Goal: Complete application form: Complete application form

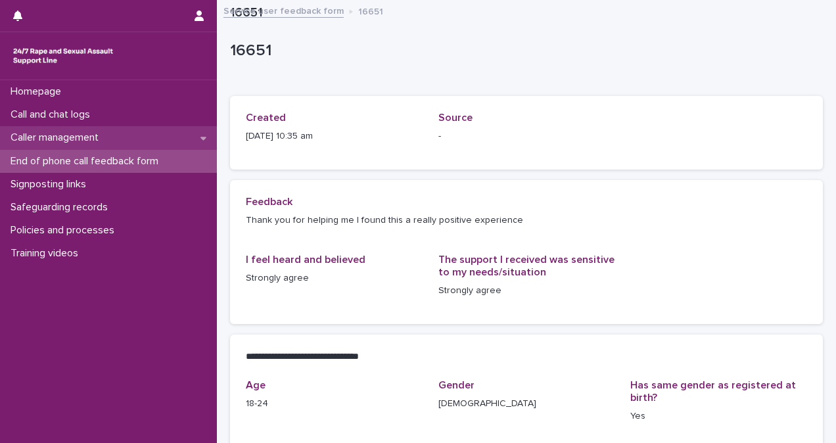
scroll to position [265, 0]
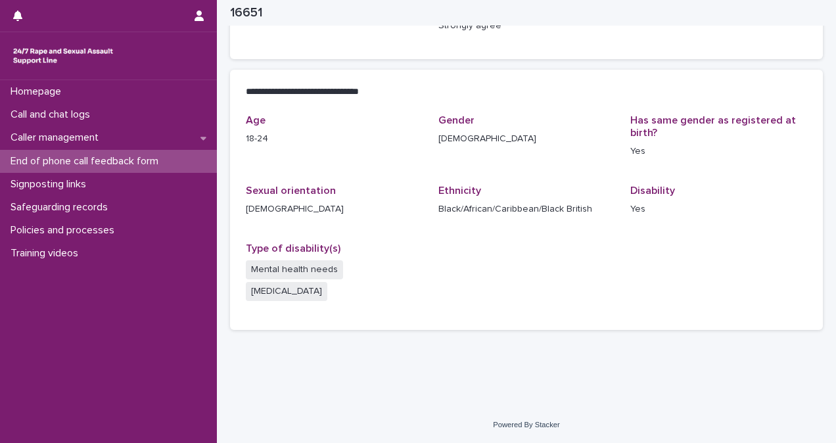
click at [130, 163] on p "End of phone call feedback form" at bounding box center [87, 161] width 164 height 12
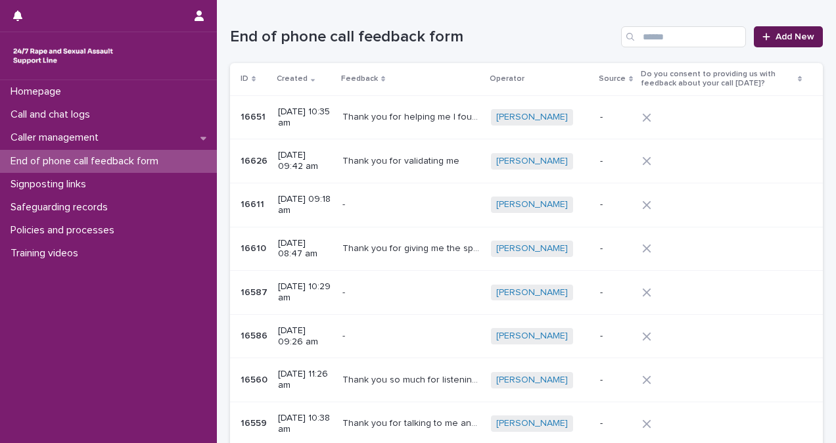
click at [801, 34] on span "Add New" at bounding box center [795, 36] width 39 height 9
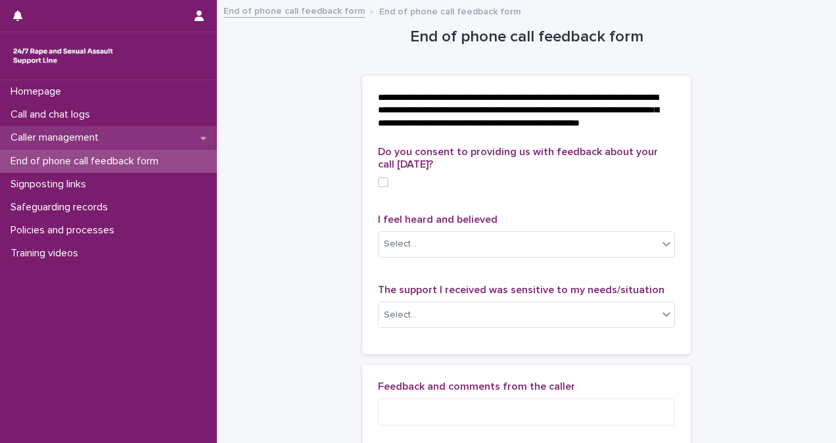
click at [186, 137] on div "Caller management" at bounding box center [108, 137] width 217 height 23
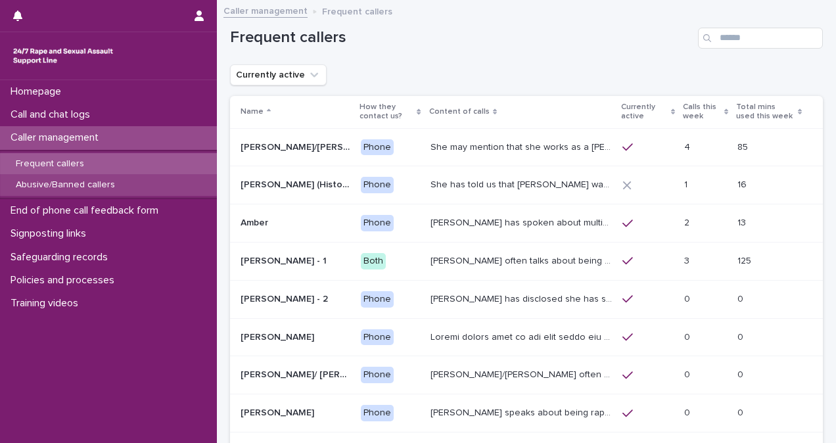
click at [186, 184] on div "Abusive/Banned callers" at bounding box center [108, 185] width 217 height 22
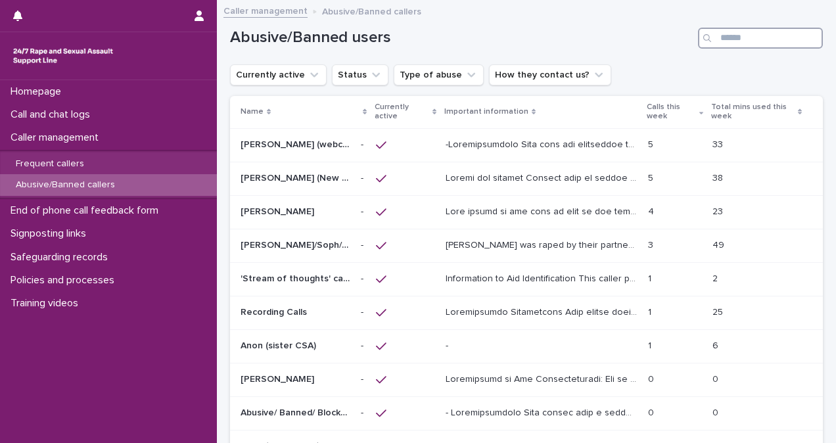
click at [746, 29] on input "Search" at bounding box center [760, 38] width 125 height 21
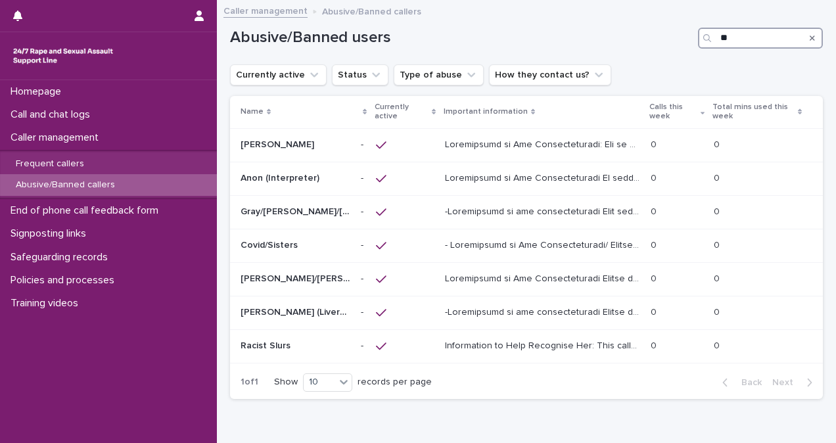
type input "*"
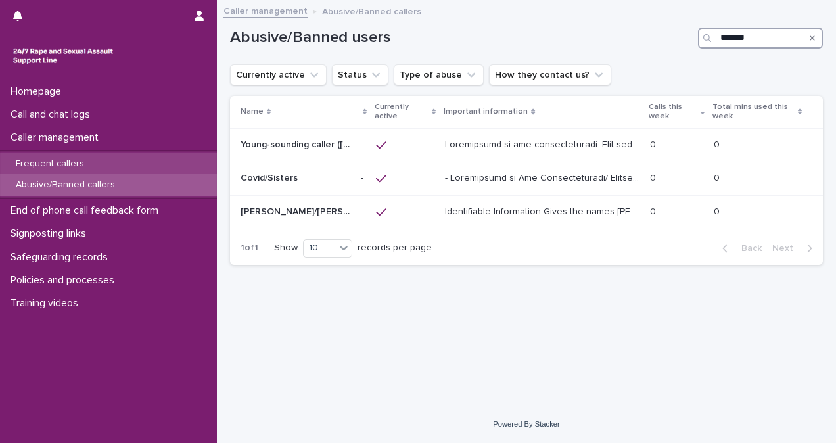
type input "*******"
click at [105, 159] on div "Frequent callers" at bounding box center [108, 164] width 217 height 22
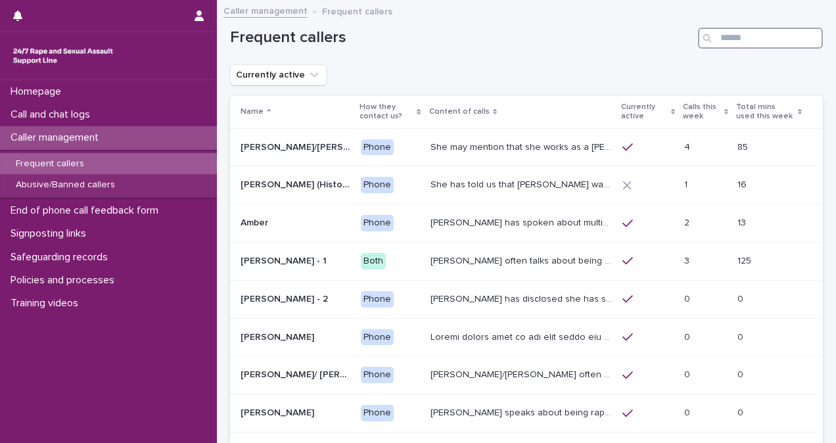
click at [784, 35] on input "Search" at bounding box center [760, 38] width 125 height 21
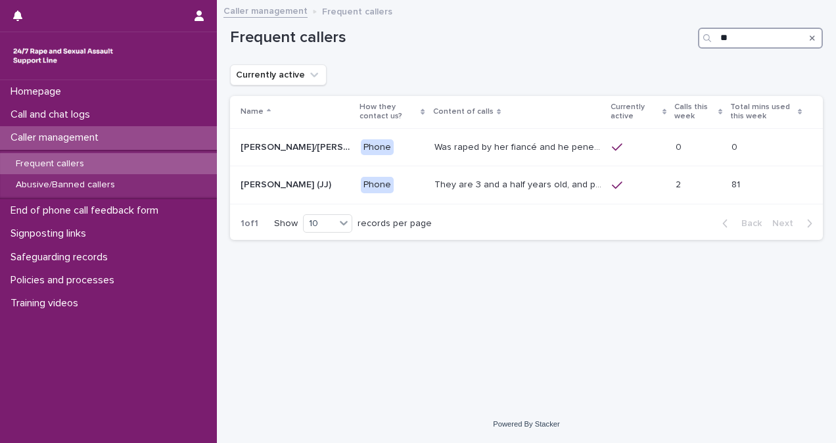
type input "*"
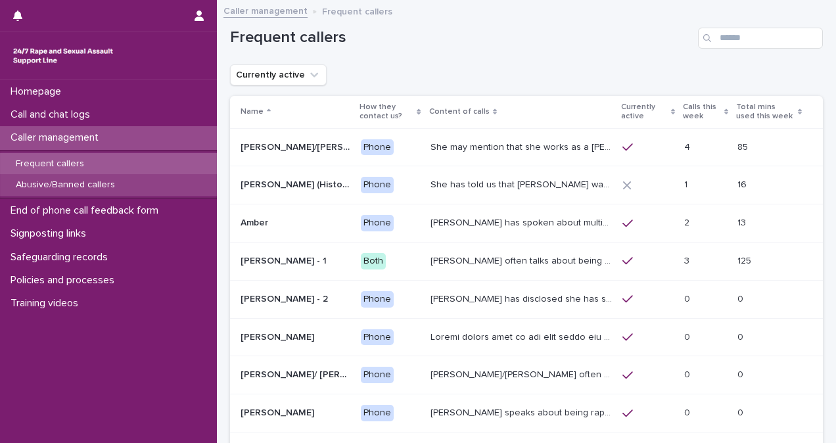
click at [156, 181] on div "Abusive/Banned callers" at bounding box center [108, 185] width 217 height 22
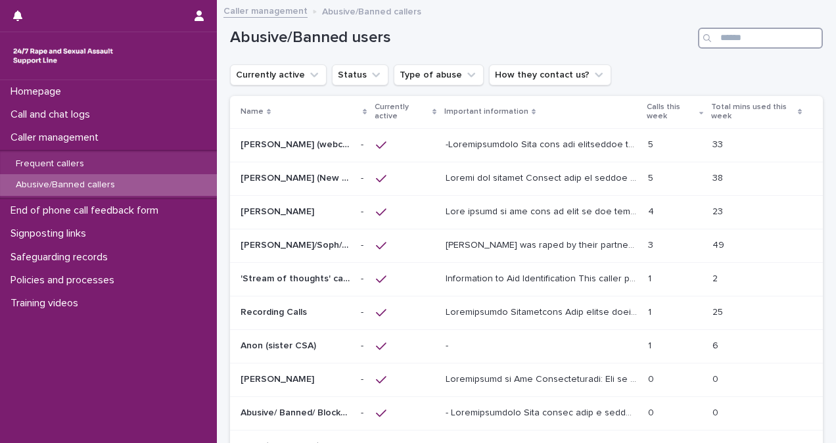
click at [735, 42] on input "Search" at bounding box center [760, 38] width 125 height 21
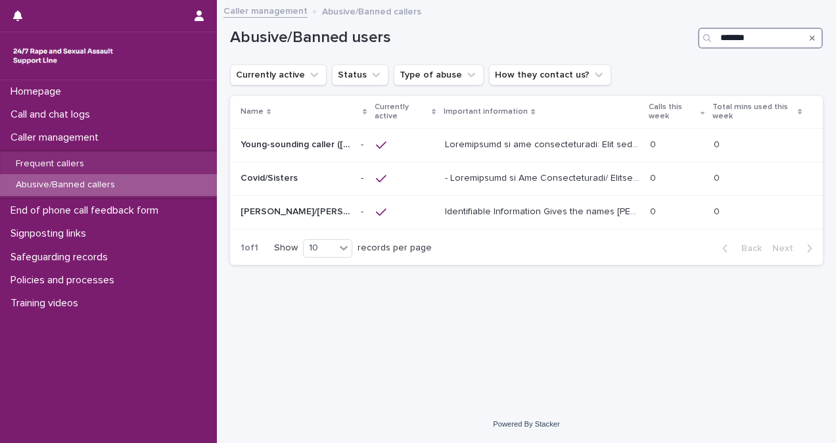
type input "*******"
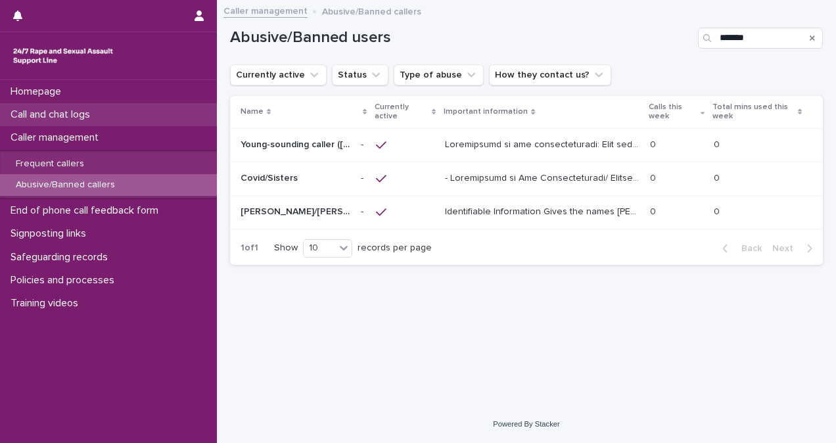
click at [93, 113] on p "Call and chat logs" at bounding box center [52, 114] width 95 height 12
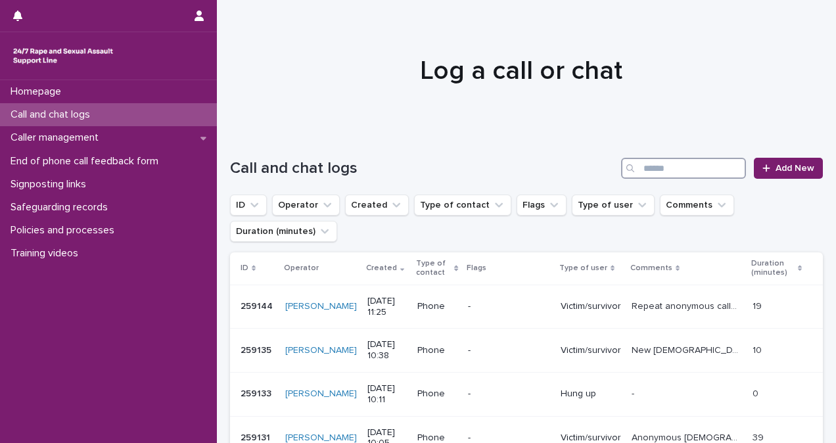
click at [709, 167] on input "Search" at bounding box center [683, 168] width 125 height 21
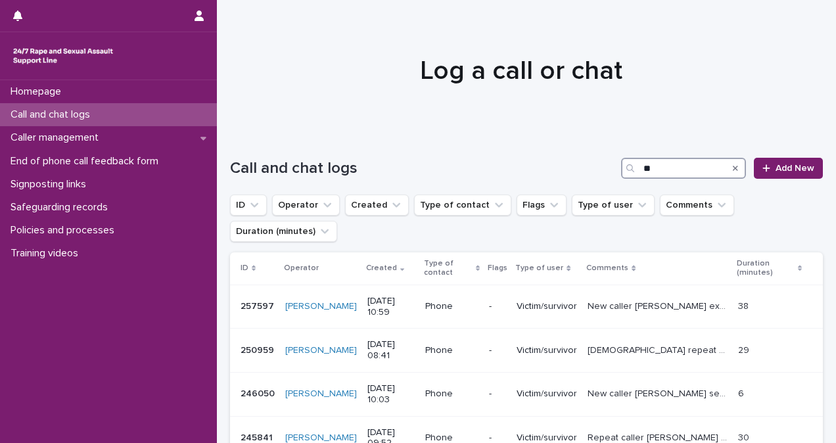
type input "*"
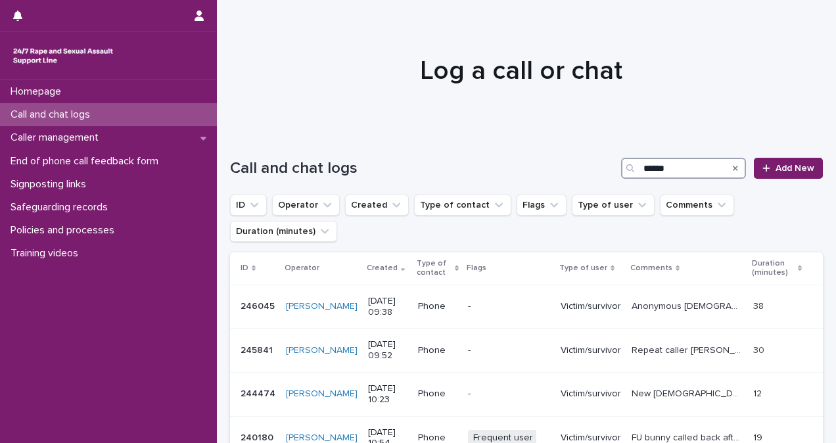
type input "******"
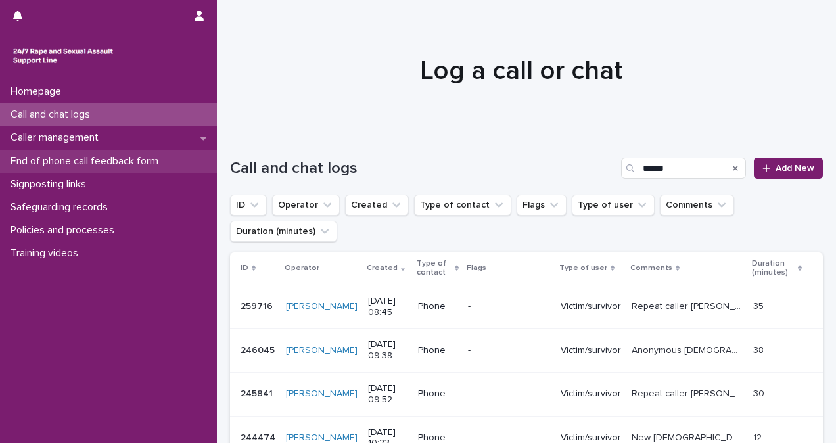
click at [103, 162] on p "End of phone call feedback form" at bounding box center [87, 161] width 164 height 12
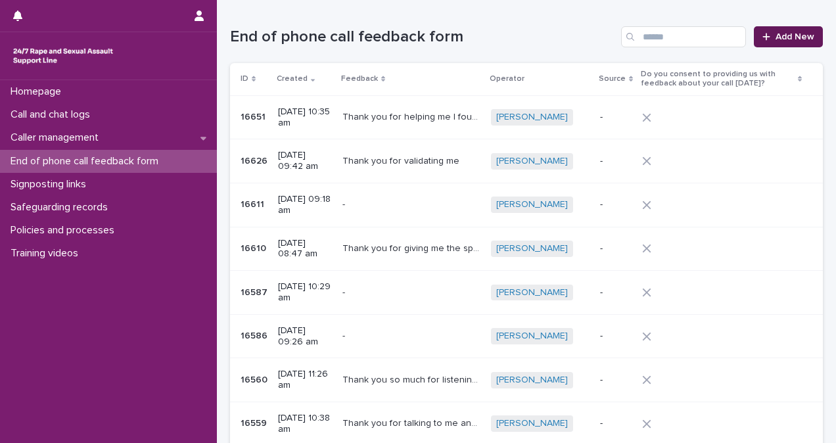
click at [776, 36] on span "Add New" at bounding box center [795, 36] width 39 height 9
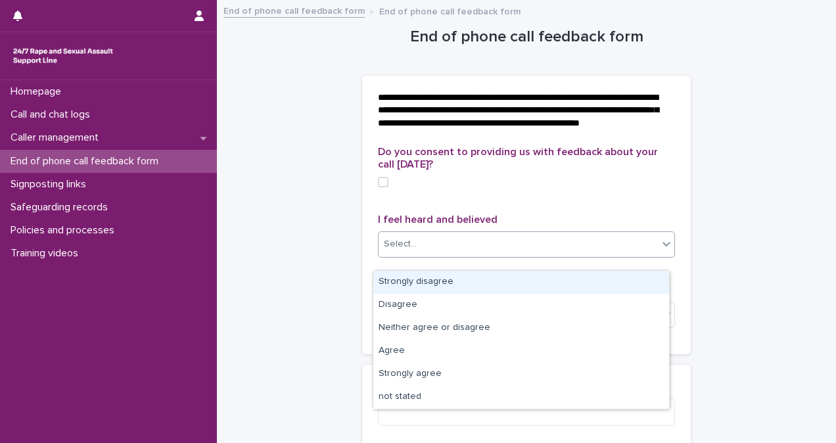
click at [559, 254] on div "Select..." at bounding box center [518, 244] width 279 height 22
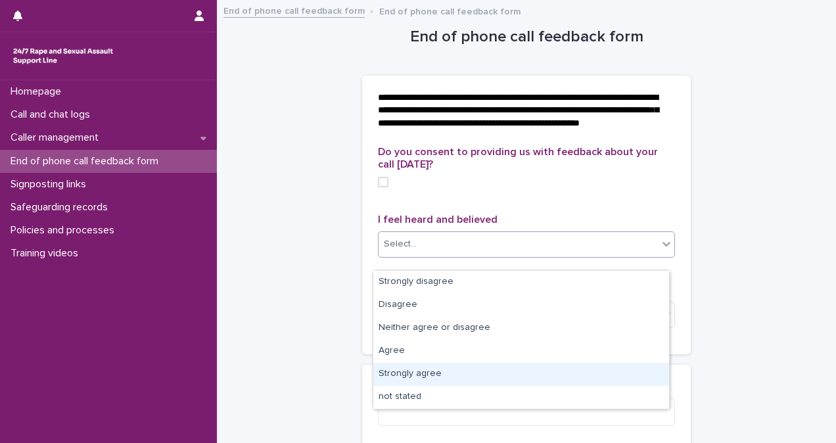
click at [571, 370] on div "Strongly agree" at bounding box center [521, 374] width 296 height 23
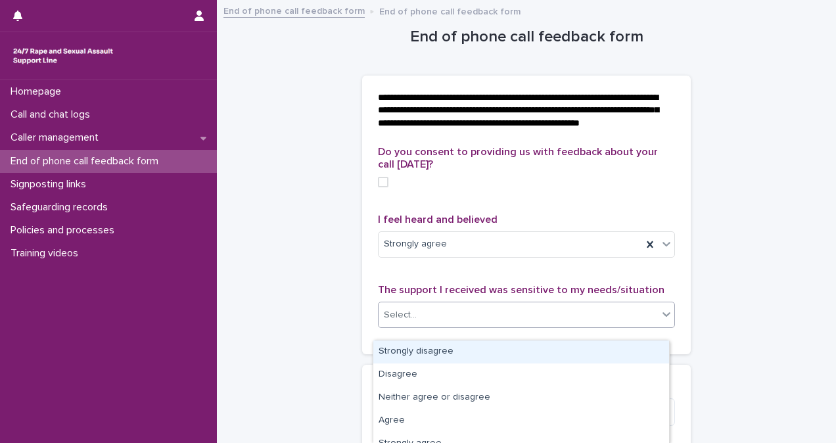
click at [545, 320] on div "Select..." at bounding box center [518, 315] width 279 height 22
click at [547, 348] on div "Strongly disagree" at bounding box center [521, 352] width 296 height 23
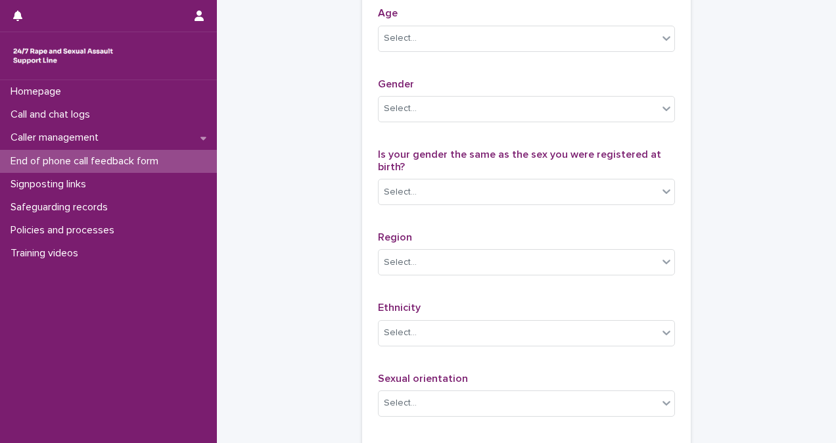
scroll to position [629, 0]
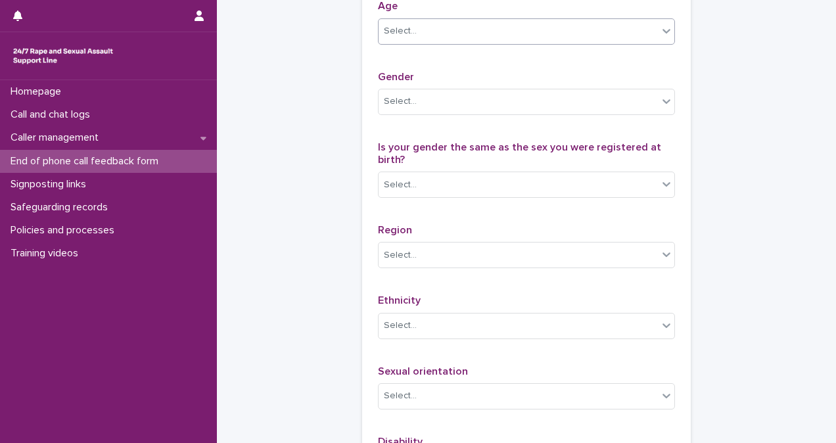
click at [543, 42] on div "Select..." at bounding box center [518, 31] width 279 height 22
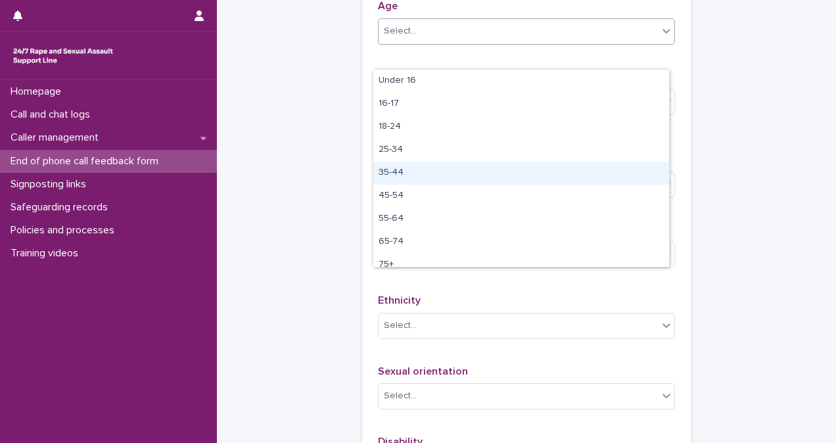
click at [557, 180] on div "35-44" at bounding box center [521, 173] width 296 height 23
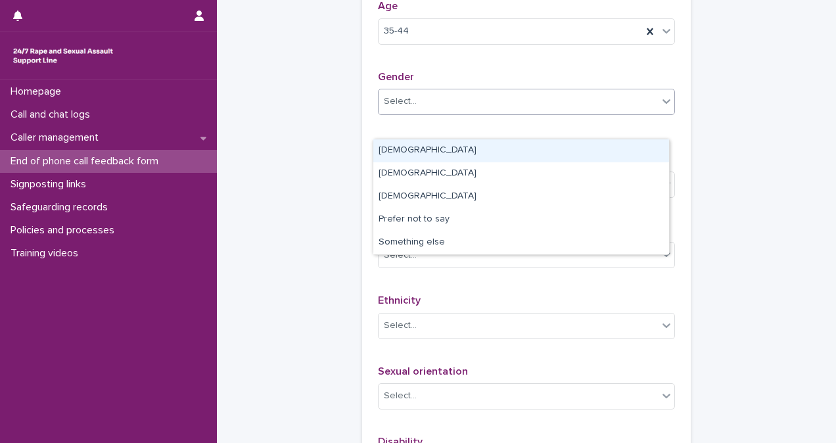
click at [554, 112] on div "Select..." at bounding box center [518, 102] width 279 height 22
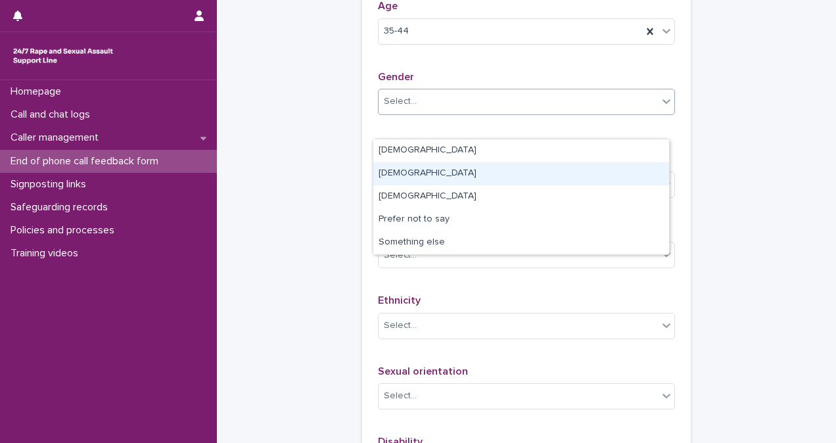
click at [558, 181] on div "Male" at bounding box center [521, 173] width 296 height 23
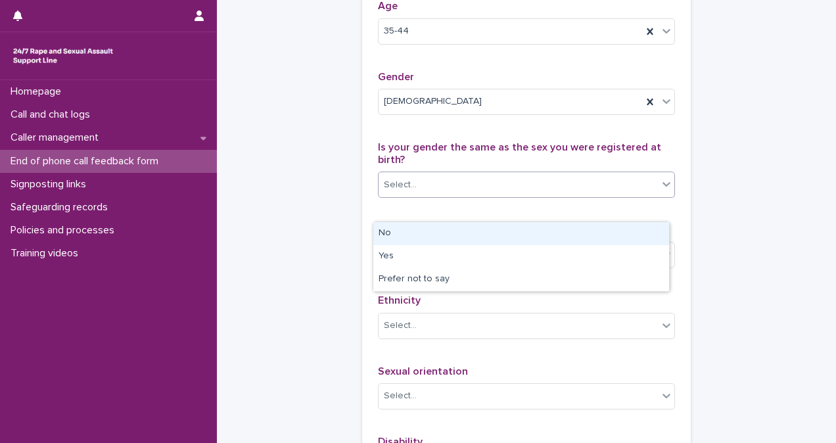
click at [565, 196] on div "Select..." at bounding box center [518, 185] width 279 height 22
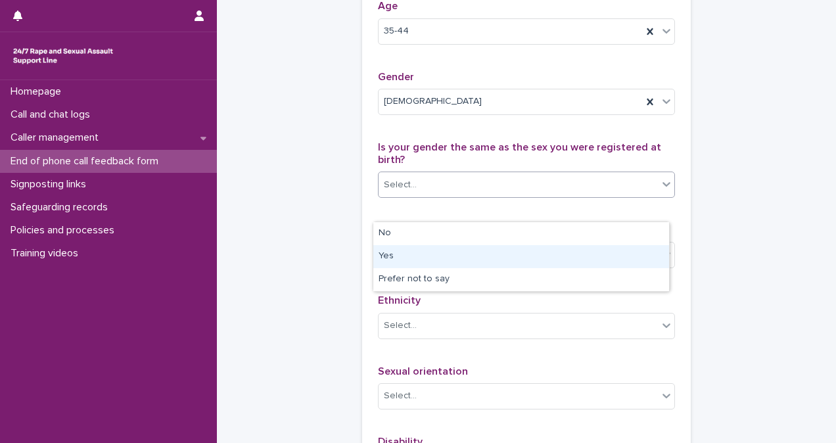
click at [565, 256] on div "Yes" at bounding box center [521, 256] width 296 height 23
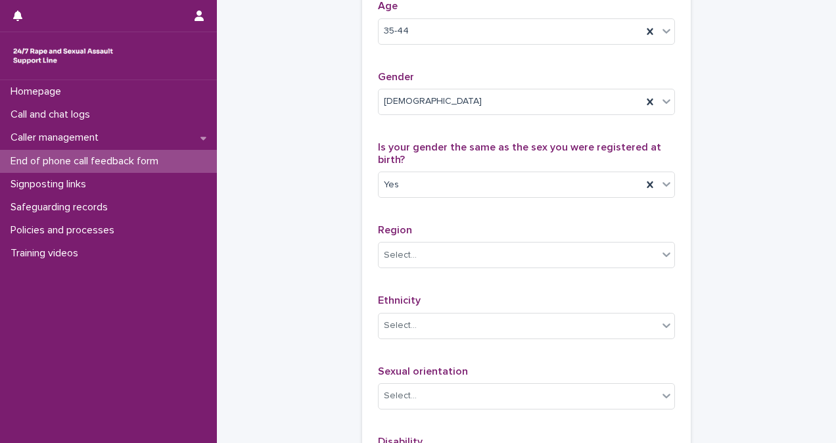
click at [565, 279] on div "Region Select..." at bounding box center [526, 251] width 297 height 55
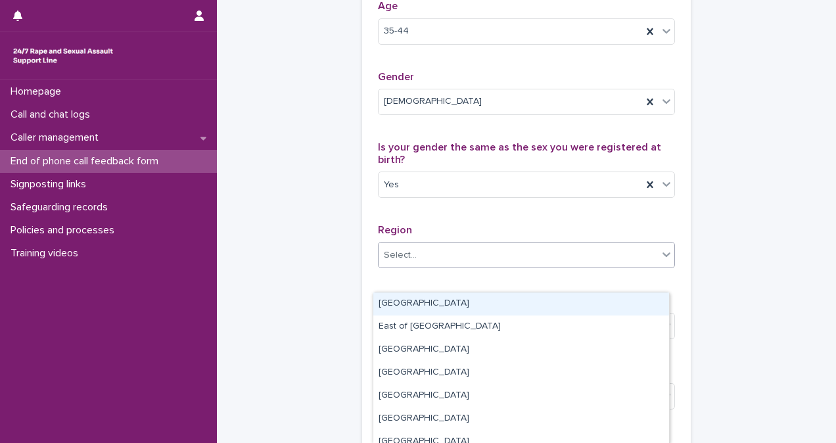
click at [573, 266] on div "Select..." at bounding box center [518, 256] width 279 height 22
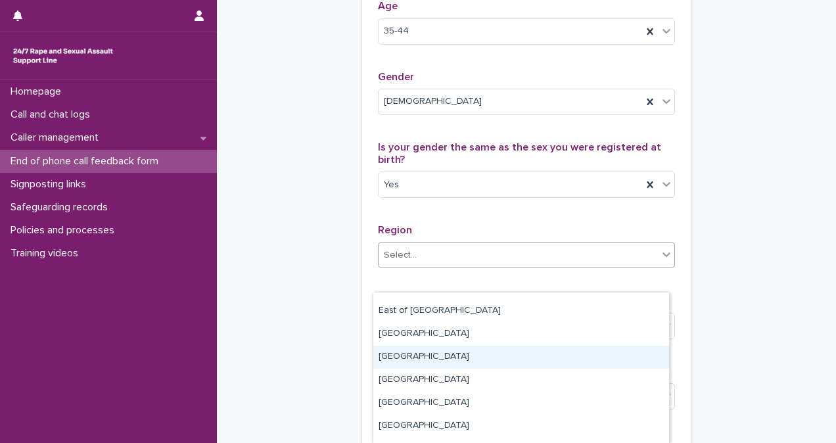
scroll to position [0, 0]
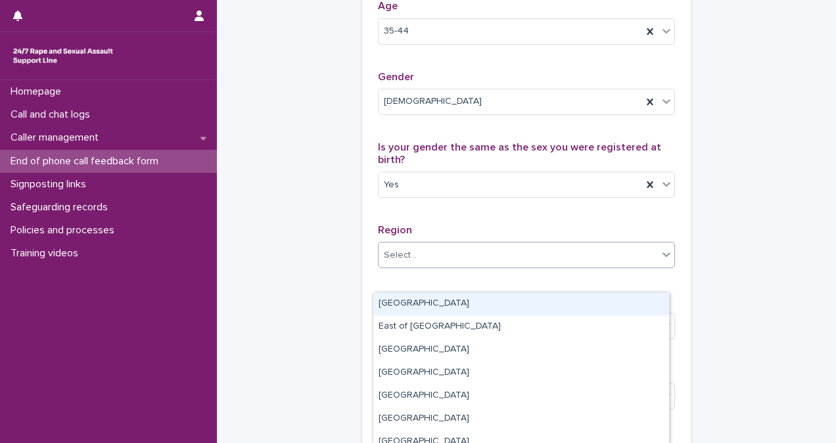
click at [588, 309] on div "East Midlands" at bounding box center [521, 304] width 296 height 23
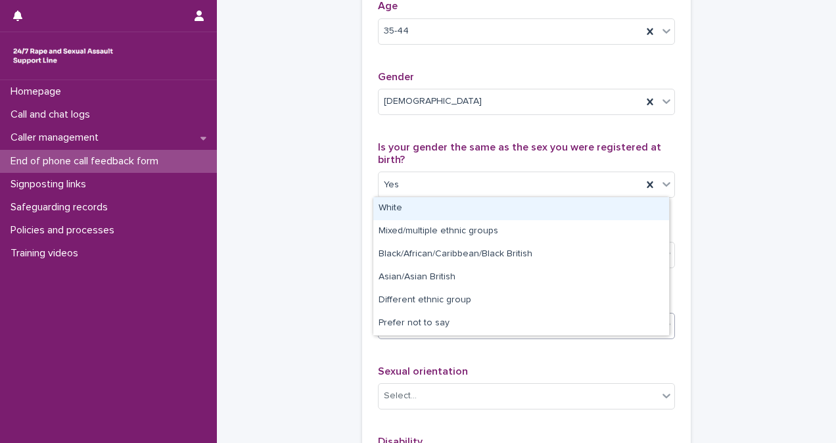
click at [577, 337] on div "Select..." at bounding box center [518, 326] width 279 height 22
click at [518, 209] on div "White" at bounding box center [521, 208] width 296 height 23
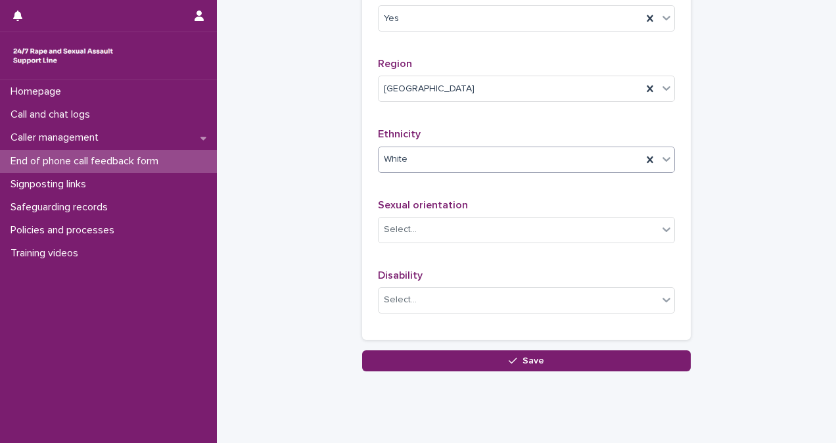
scroll to position [849, 0]
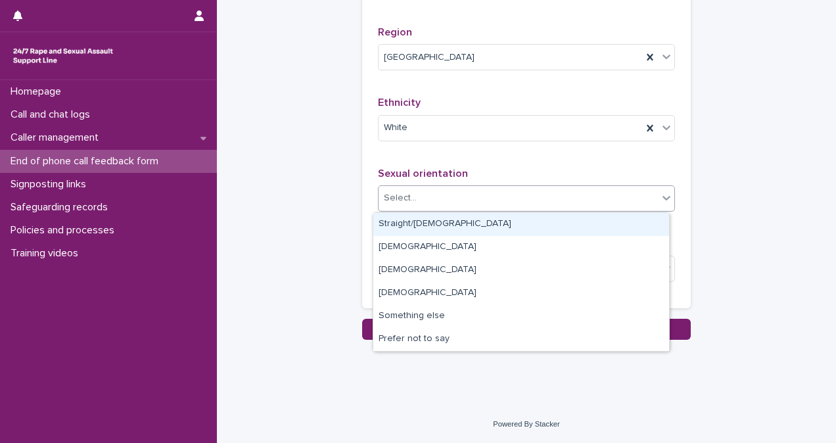
click at [496, 199] on div "Select..." at bounding box center [518, 198] width 279 height 22
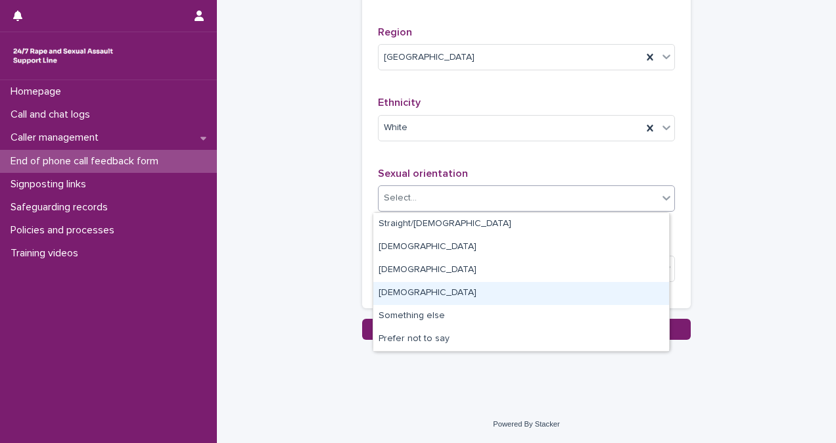
click at [544, 301] on div "[DEMOGRAPHIC_DATA]" at bounding box center [521, 293] width 296 height 23
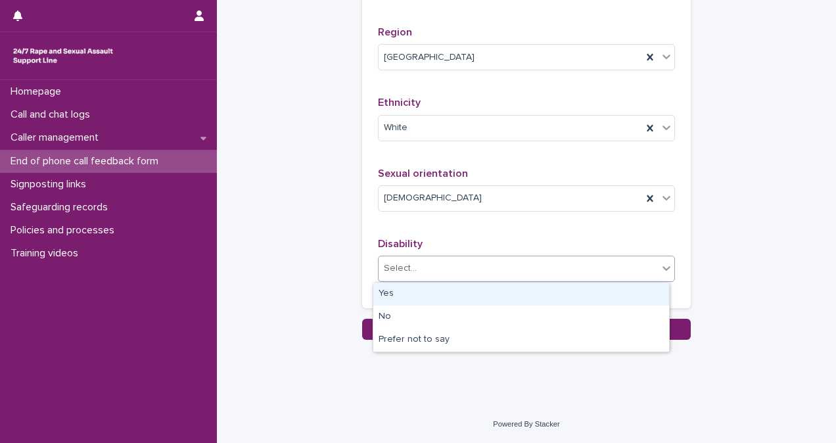
click at [534, 272] on div "Select..." at bounding box center [518, 269] width 279 height 22
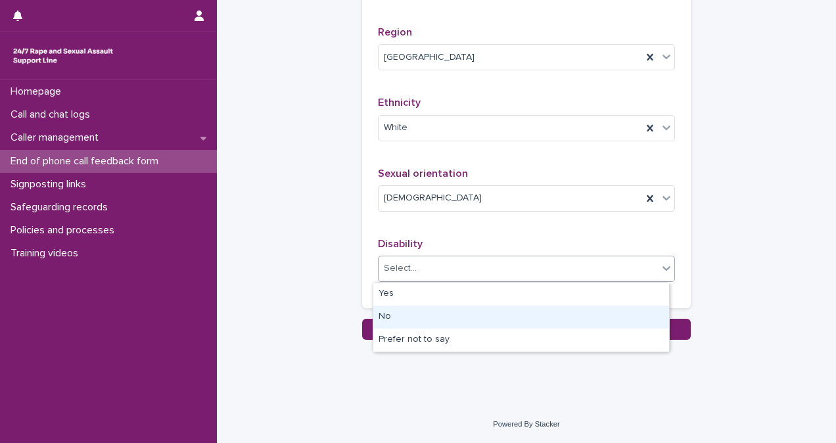
click at [539, 308] on div "No" at bounding box center [521, 317] width 296 height 23
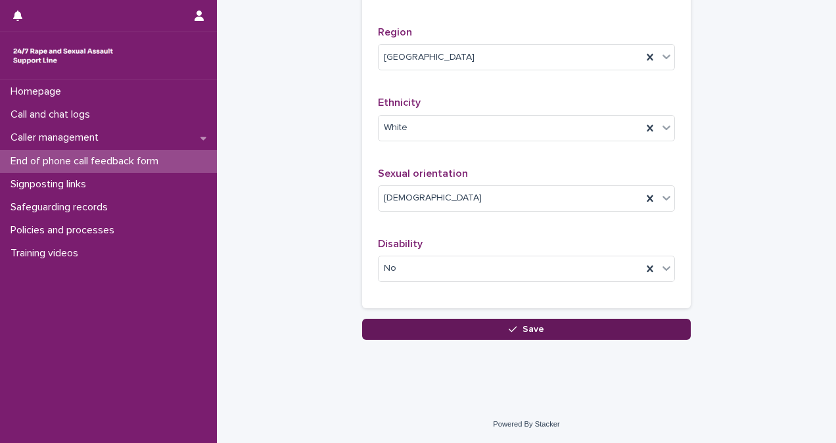
click at [558, 331] on button "Save" at bounding box center [526, 329] width 329 height 21
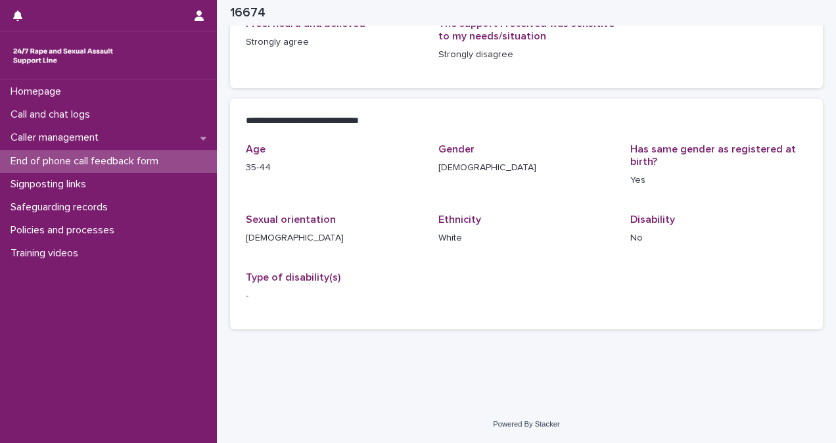
scroll to position [235, 0]
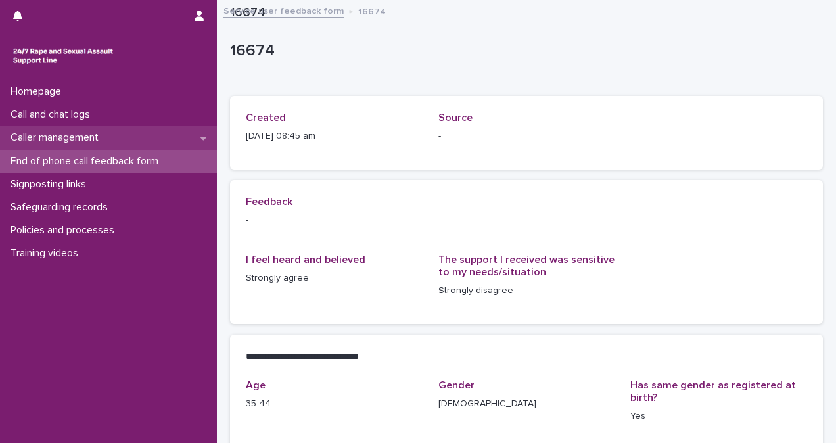
scroll to position [235, 0]
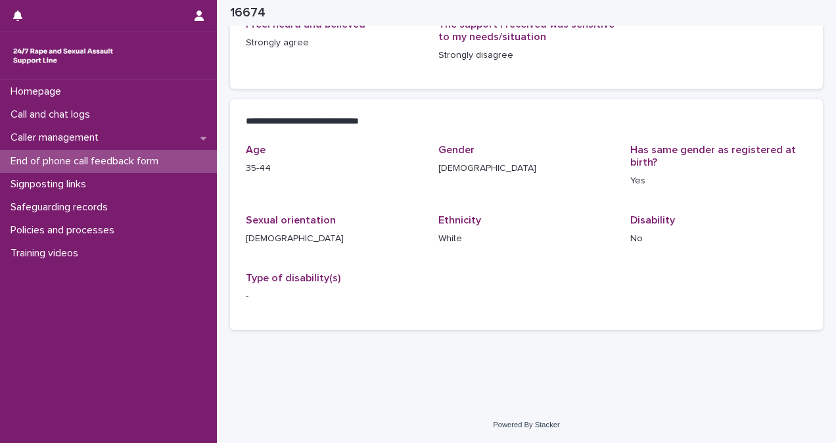
click at [153, 167] on p "End of phone call feedback form" at bounding box center [87, 161] width 164 height 12
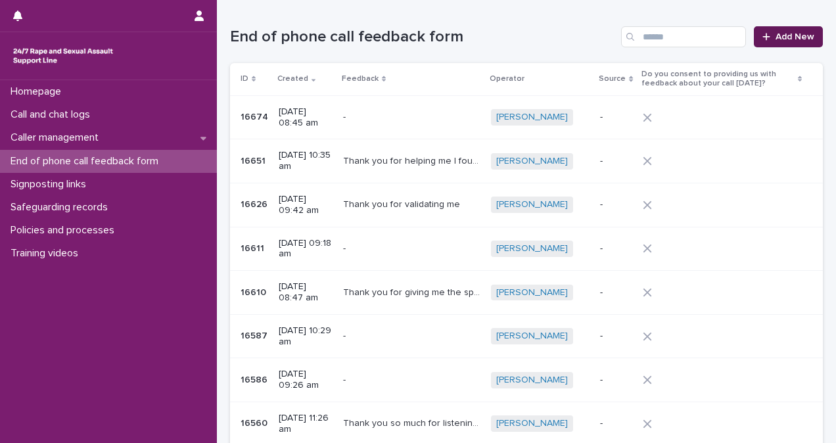
click at [806, 32] on link "Add New" at bounding box center [788, 36] width 69 height 21
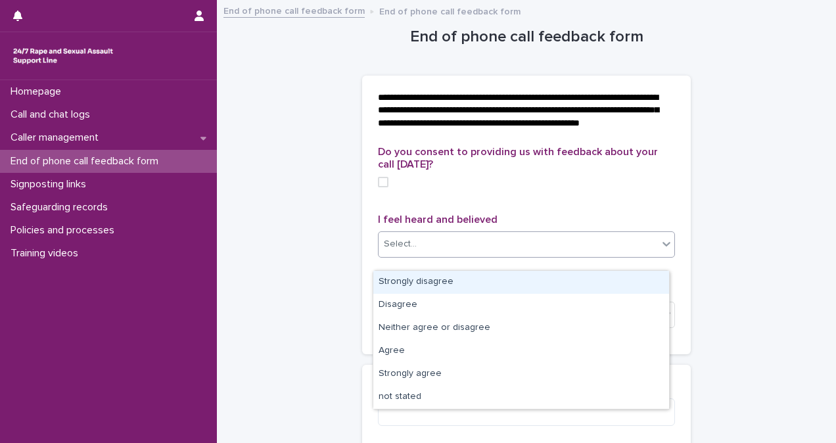
click at [550, 255] on div "Select..." at bounding box center [518, 244] width 279 height 22
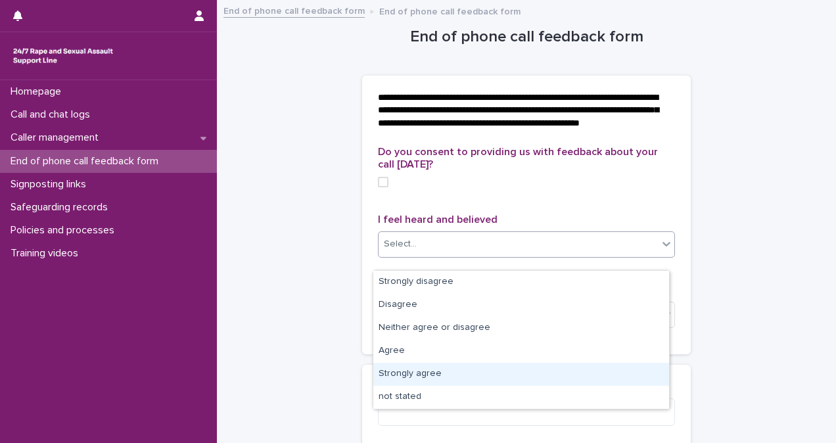
click at [563, 374] on div "Strongly agree" at bounding box center [521, 374] width 296 height 23
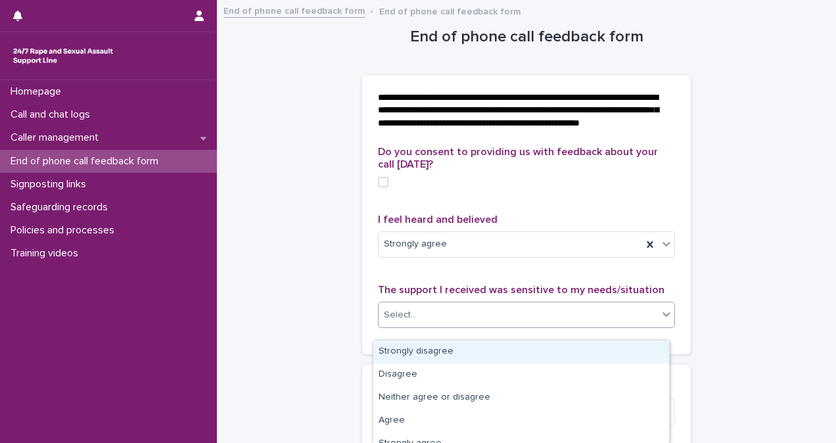
click at [551, 326] on div "Select..." at bounding box center [518, 315] width 279 height 22
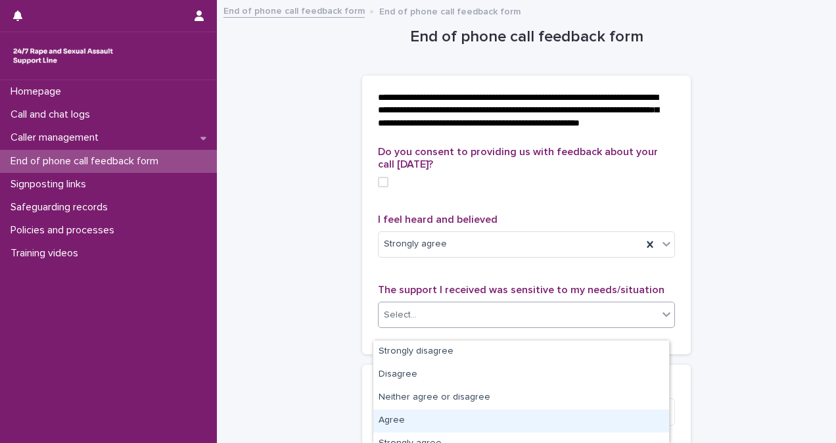
scroll to position [35, 0]
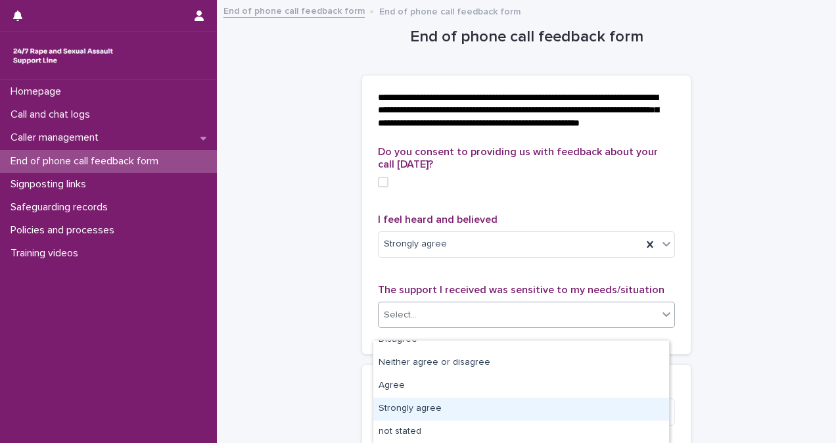
click at [602, 407] on div "Strongly agree" at bounding box center [521, 409] width 296 height 23
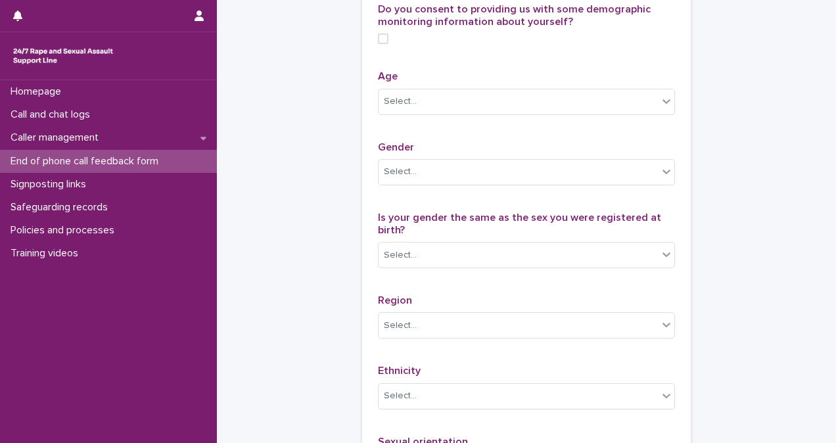
scroll to position [584, 0]
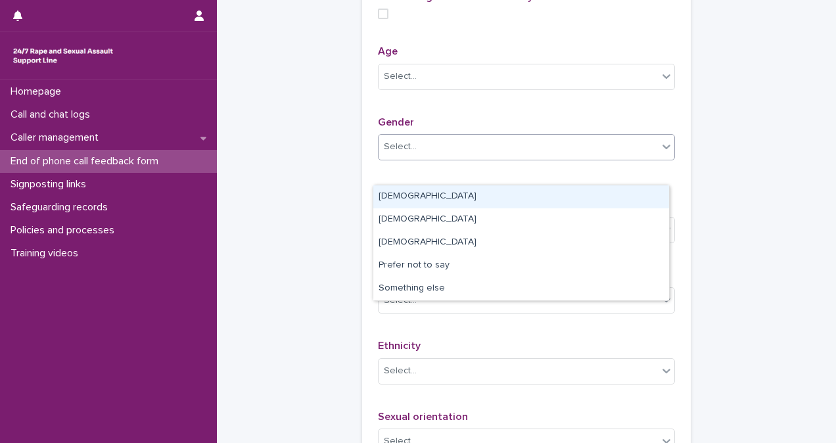
click at [639, 158] on div "Select..." at bounding box center [518, 147] width 279 height 22
click at [633, 196] on div "[DEMOGRAPHIC_DATA]" at bounding box center [521, 196] width 296 height 23
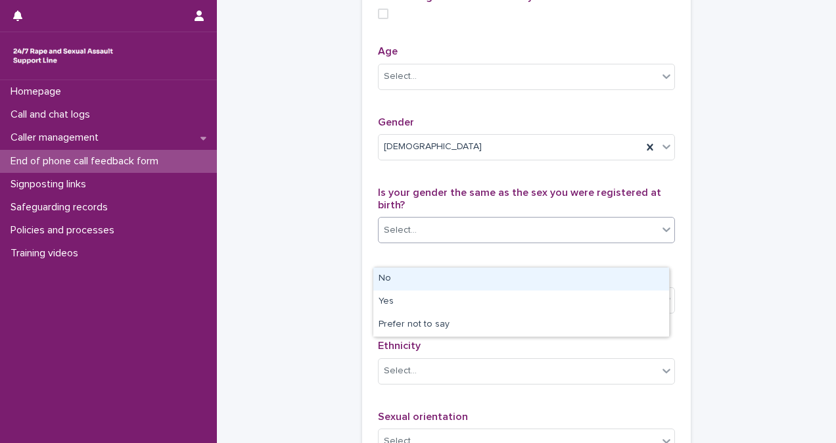
click at [632, 241] on div "Select..." at bounding box center [518, 231] width 279 height 22
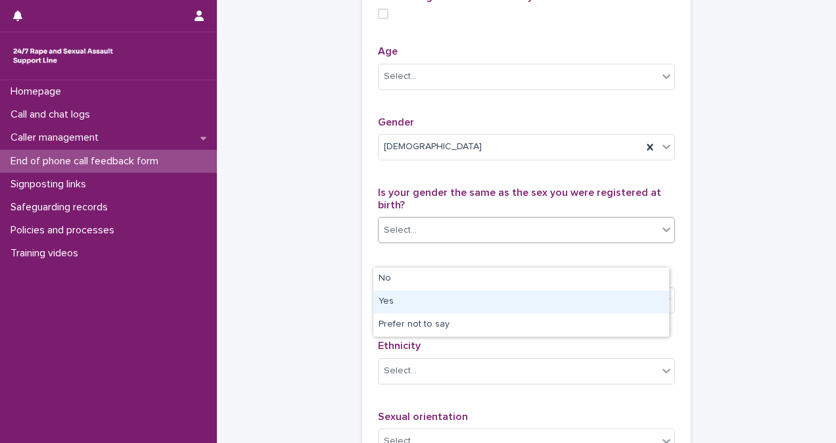
click at [630, 300] on div "Yes" at bounding box center [521, 302] width 296 height 23
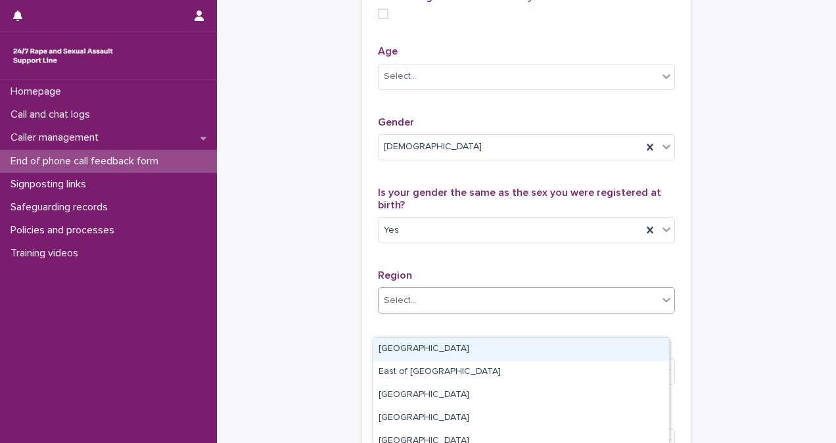
click at [628, 312] on div "Select..." at bounding box center [518, 301] width 279 height 22
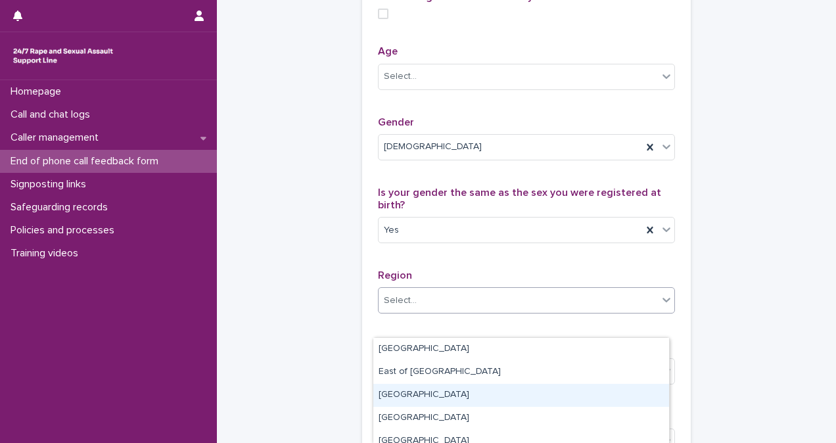
click at [631, 402] on div "Greater London" at bounding box center [521, 395] width 296 height 23
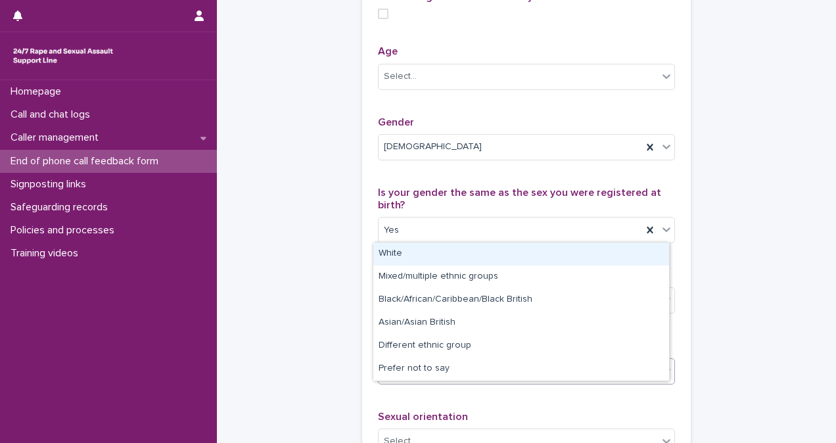
click at [631, 382] on div "Select..." at bounding box center [518, 371] width 279 height 22
click at [576, 250] on div "White" at bounding box center [521, 254] width 296 height 23
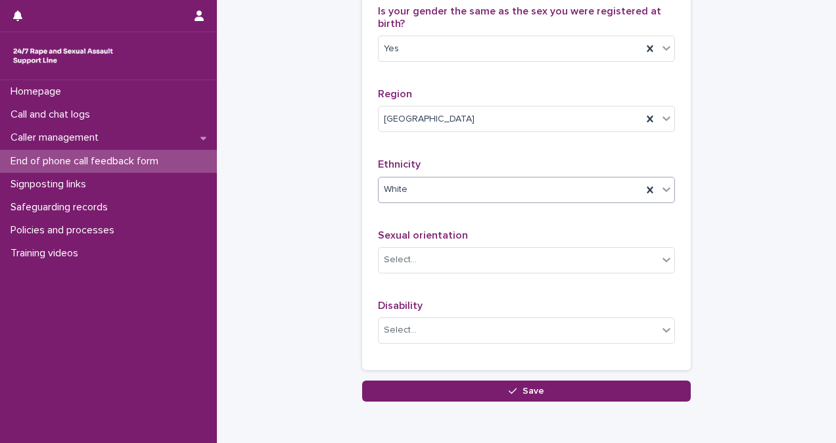
scroll to position [849, 0]
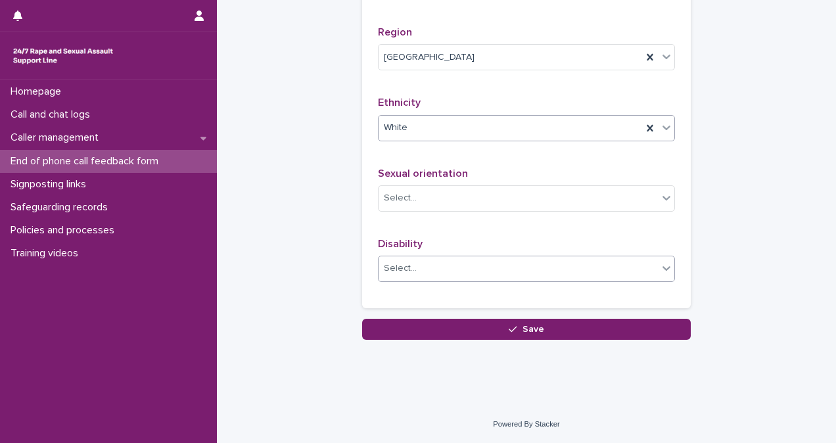
click at [614, 263] on div "Select..." at bounding box center [518, 269] width 279 height 22
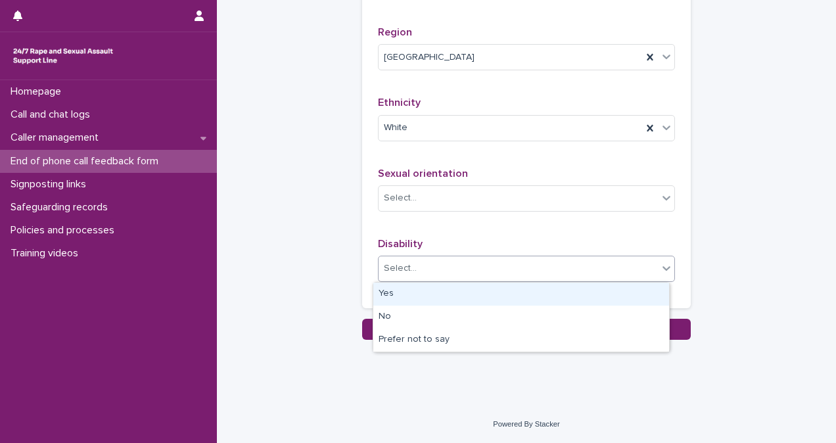
click at [594, 293] on div "Yes" at bounding box center [521, 294] width 296 height 23
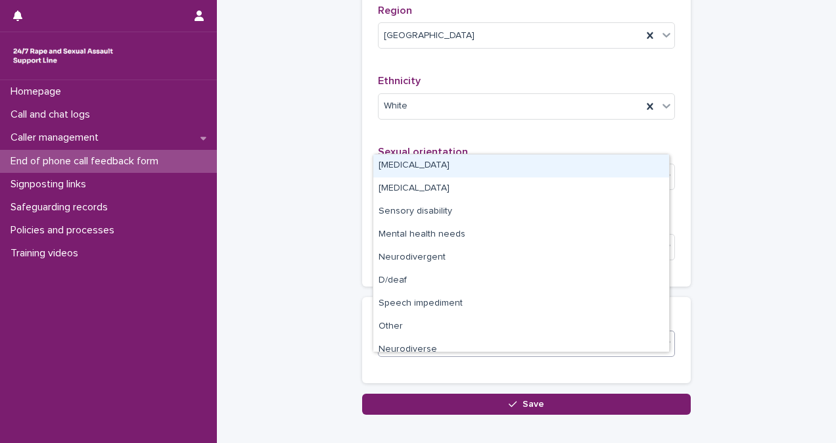
click at [551, 355] on div "Select..." at bounding box center [518, 344] width 279 height 22
click at [474, 162] on div "[MEDICAL_DATA]" at bounding box center [521, 166] width 296 height 23
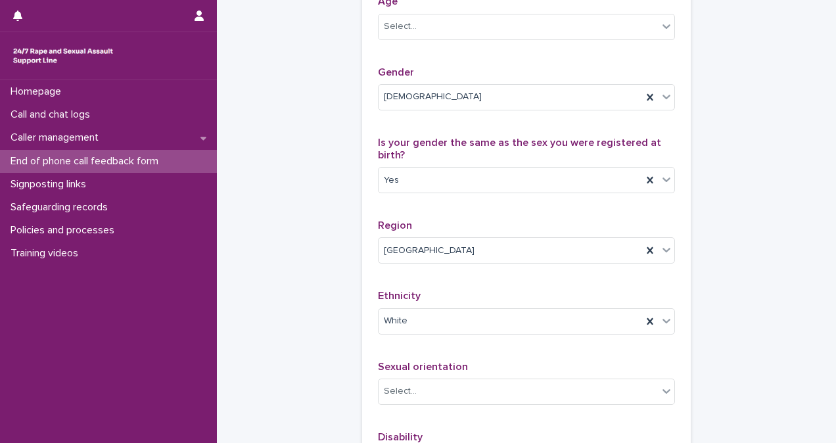
scroll to position [638, 0]
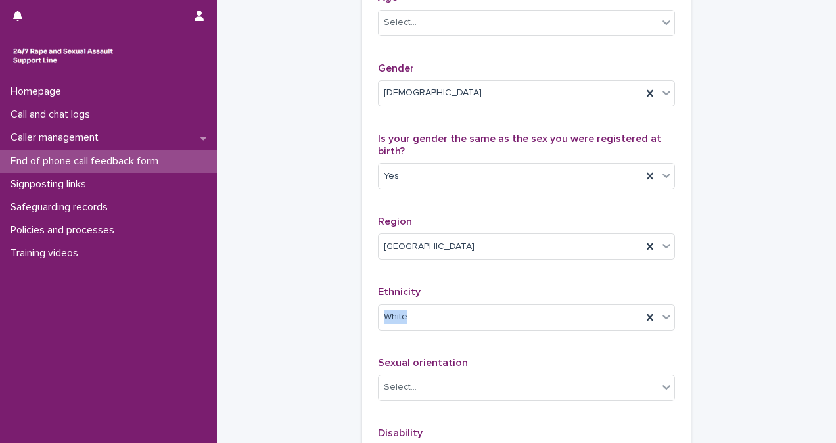
drag, startPoint x: 825, startPoint y: 319, endPoint x: 829, endPoint y: 325, distance: 7.1
click at [829, 325] on div "**********" at bounding box center [418, 221] width 836 height 443
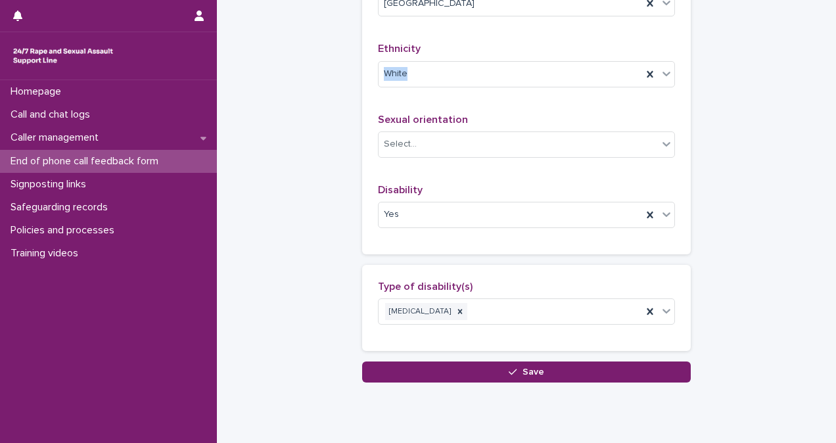
scroll to position [898, 0]
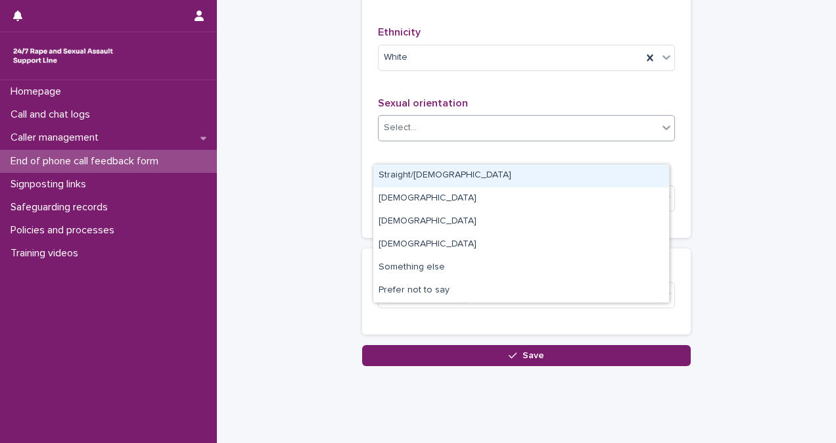
click at [401, 135] on div "Select..." at bounding box center [400, 128] width 33 height 14
click at [410, 171] on div "Straight/heterosexual" at bounding box center [521, 175] width 296 height 23
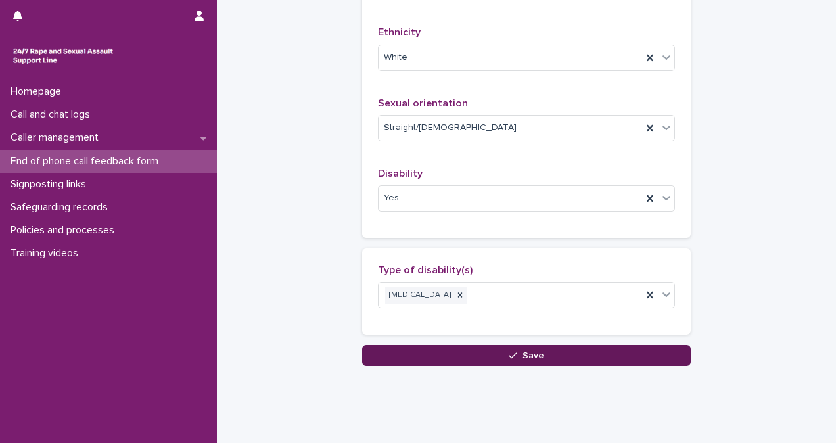
click at [532, 360] on span "Save" at bounding box center [534, 355] width 22 height 9
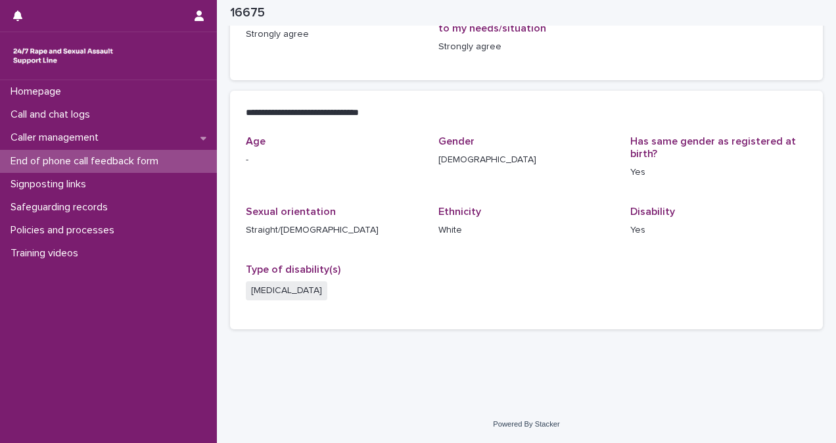
scroll to position [243, 0]
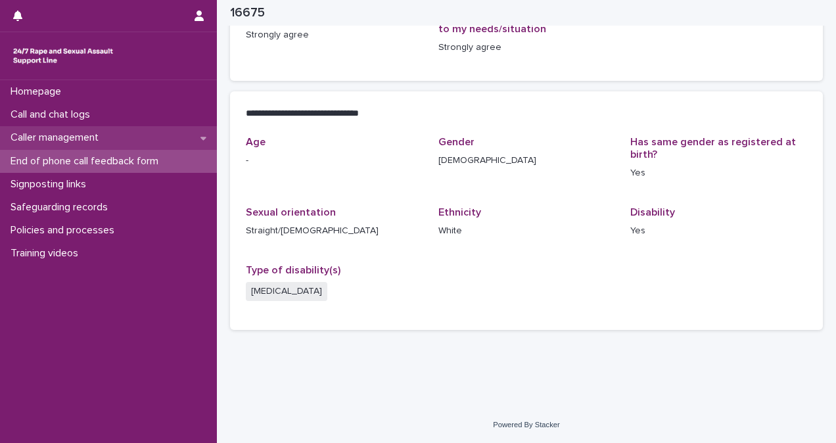
click at [91, 138] on p "Caller management" at bounding box center [57, 138] width 104 height 12
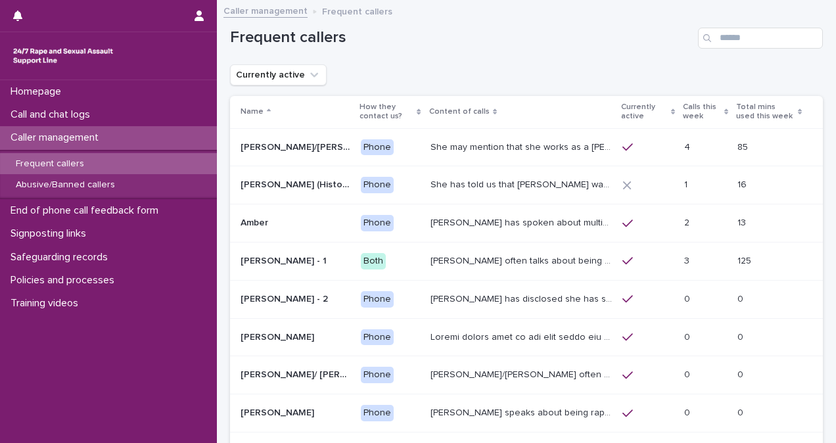
click at [105, 161] on div "Frequent callers" at bounding box center [108, 164] width 217 height 22
click at [757, 38] on input "Search" at bounding box center [760, 38] width 125 height 21
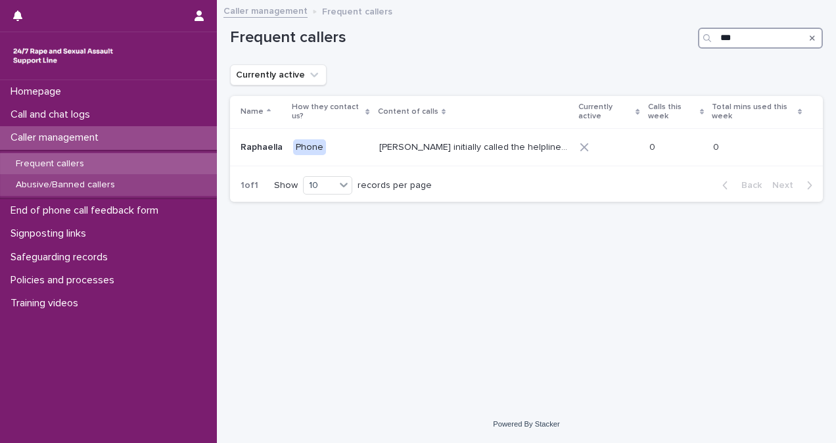
type input "***"
click at [63, 187] on p "Abusive/Banned callers" at bounding box center [65, 185] width 120 height 11
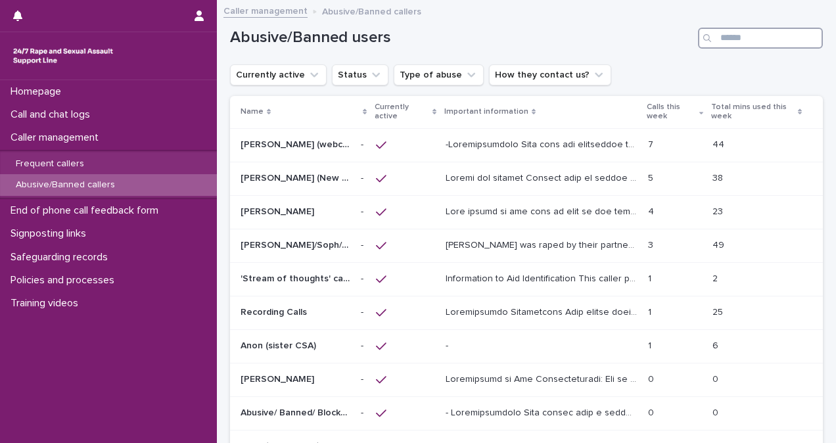
click at [742, 34] on input "Search" at bounding box center [760, 38] width 125 height 21
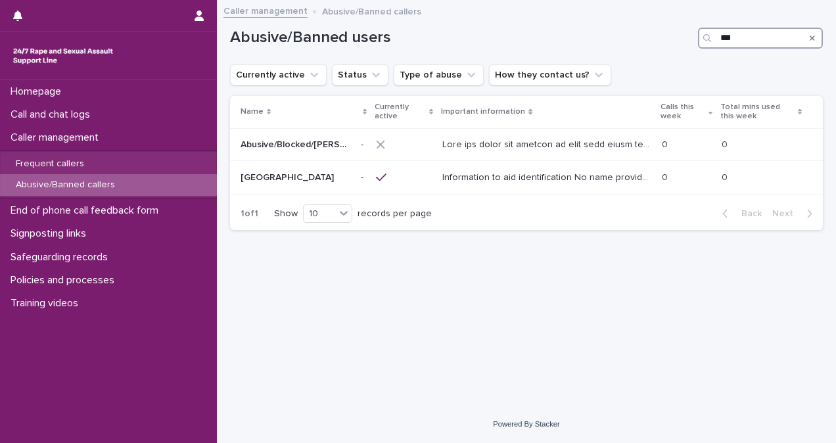
type input "***"
